Goal: Navigation & Orientation: Go to known website

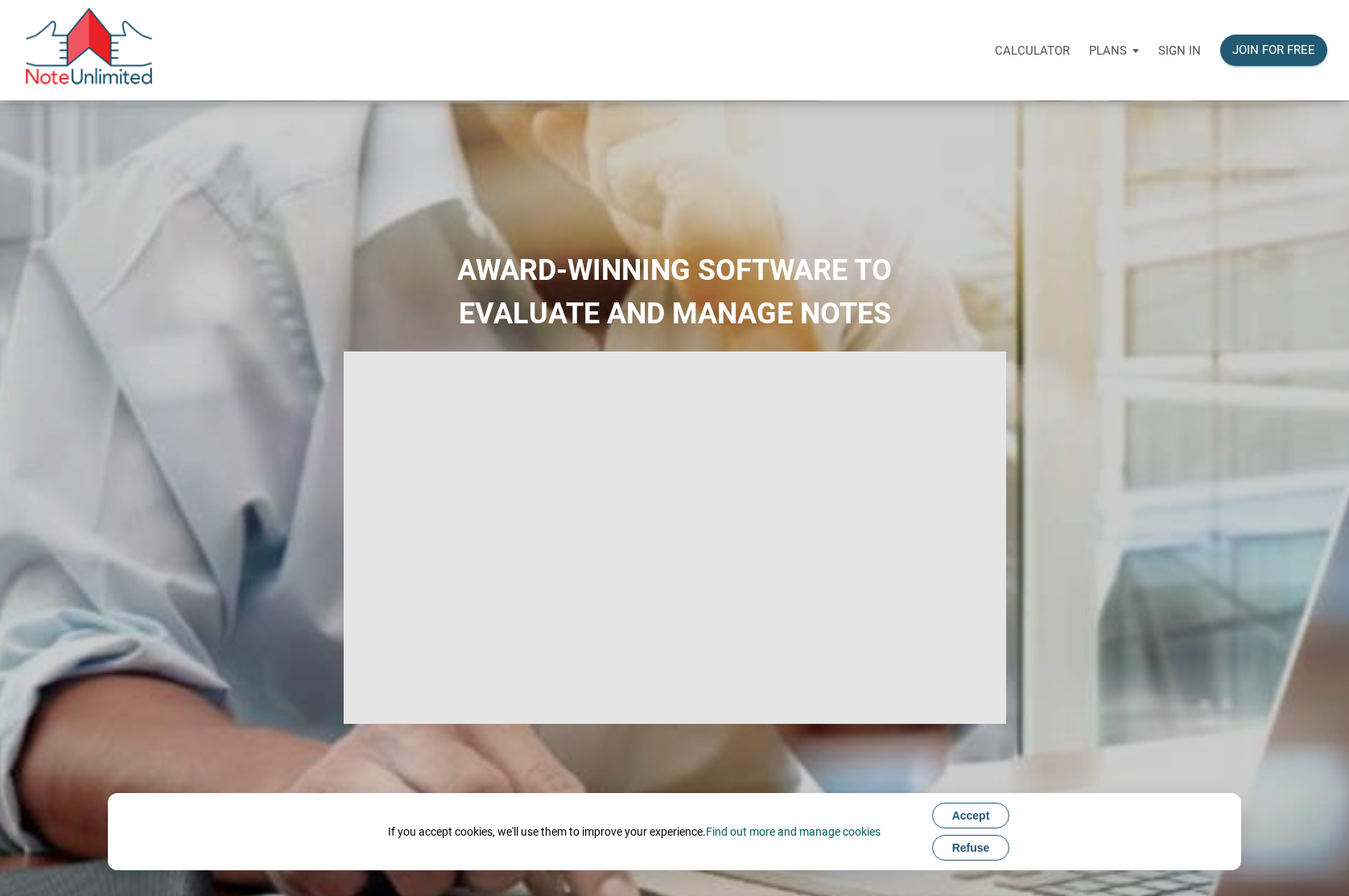
type input "Introduction to new features"
select select
click at [1171, 51] on p "Sign in" at bounding box center [1179, 50] width 43 height 15
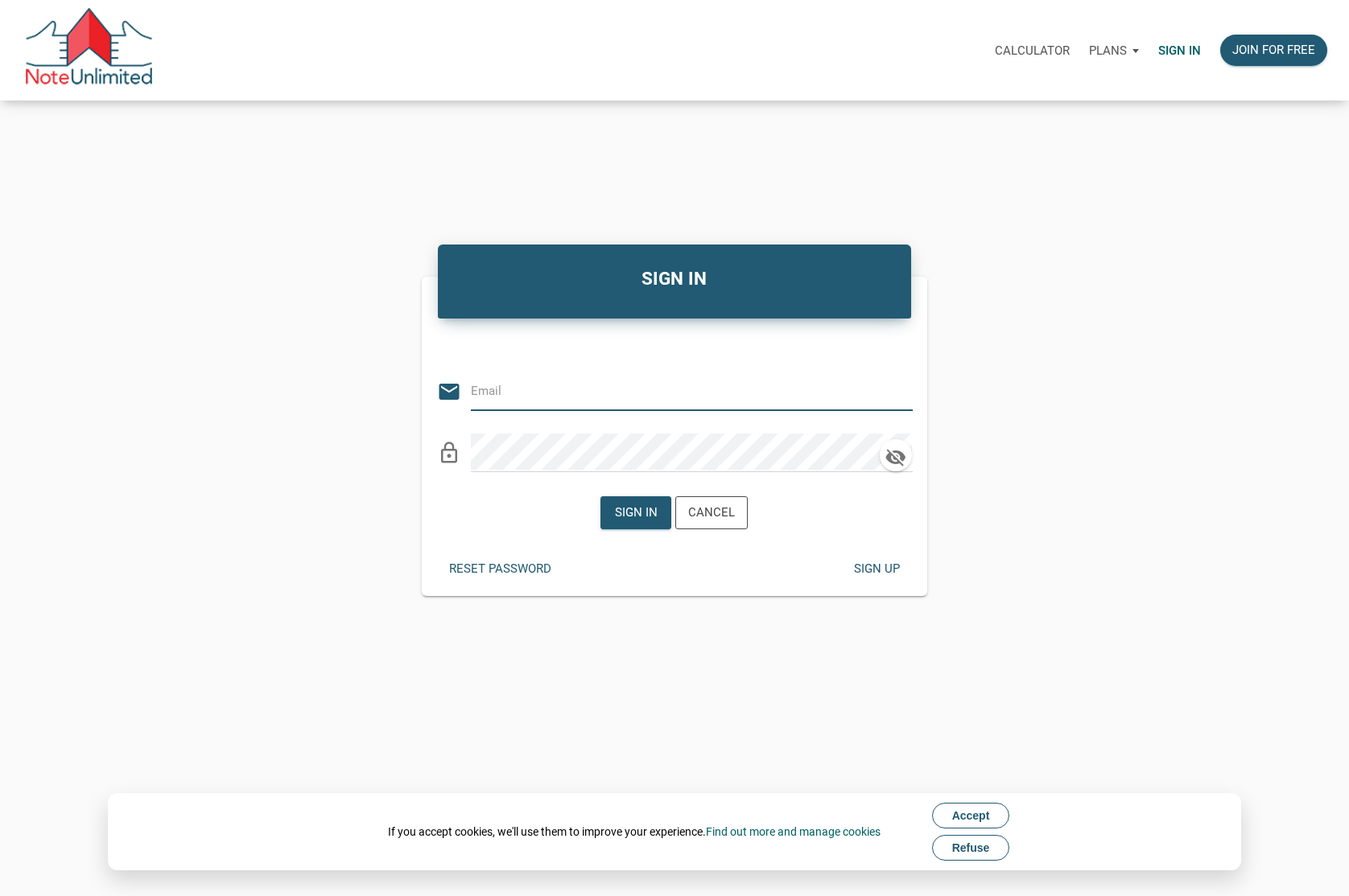
type input "[EMAIL_ADDRESS][DOMAIN_NAME]"
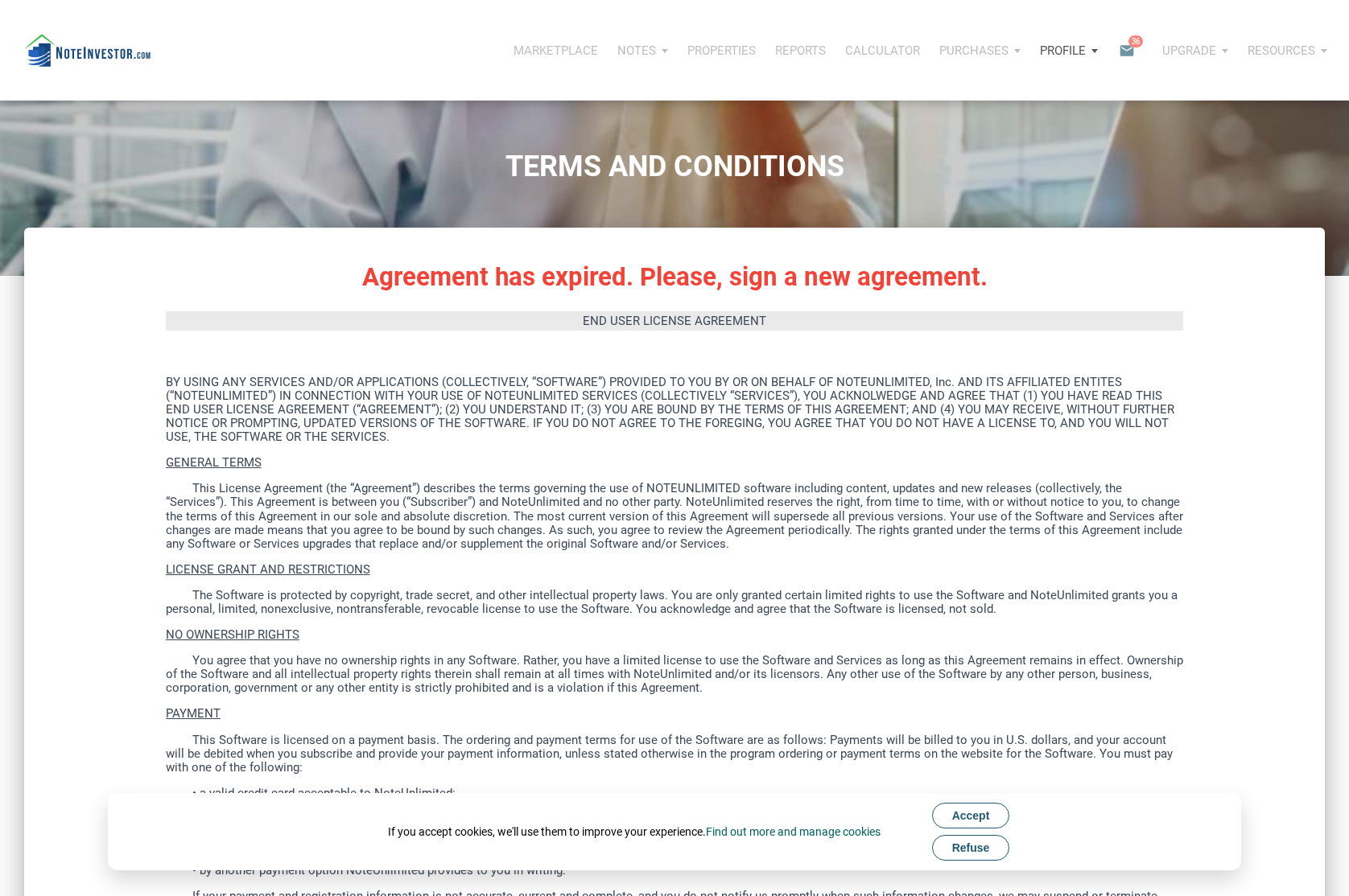
scroll to position [27, 0]
